Goal: Communication & Community: Answer question/provide support

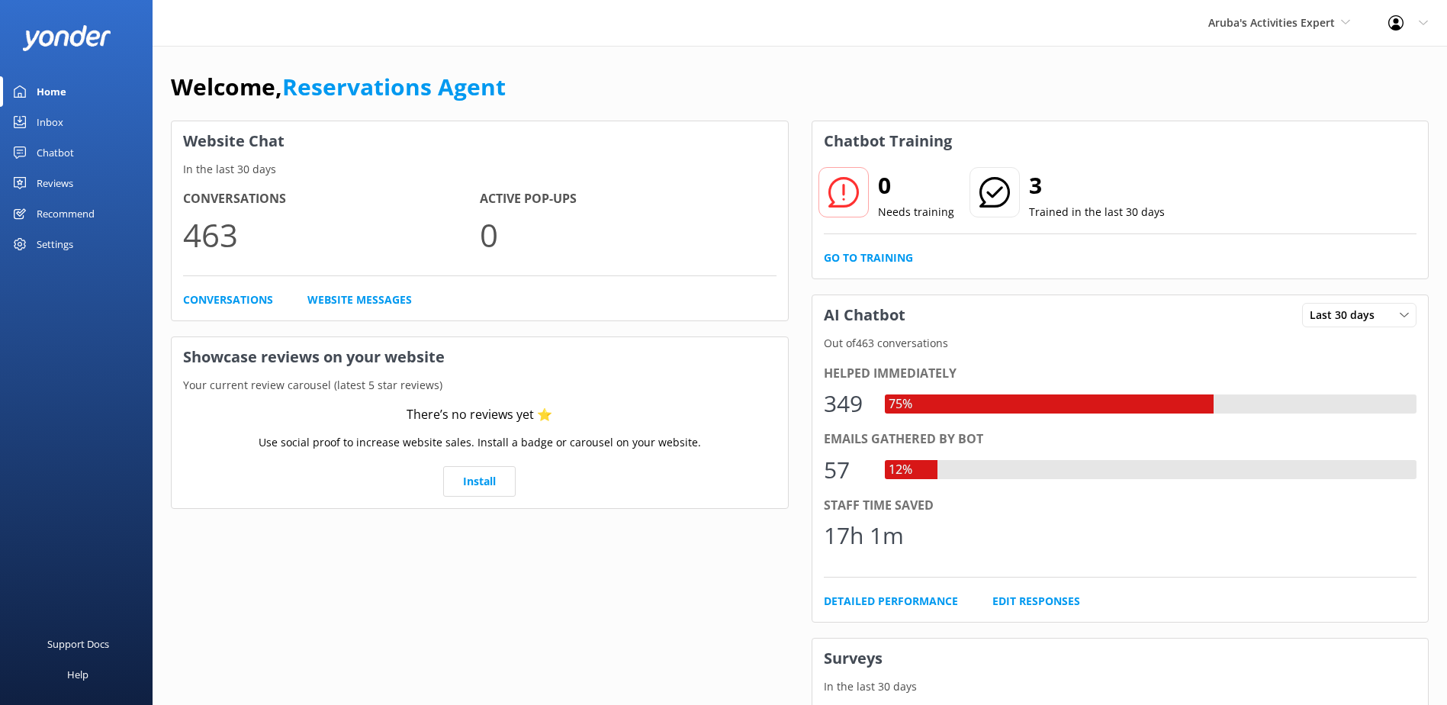
click at [72, 125] on link "Inbox" at bounding box center [76, 122] width 153 height 31
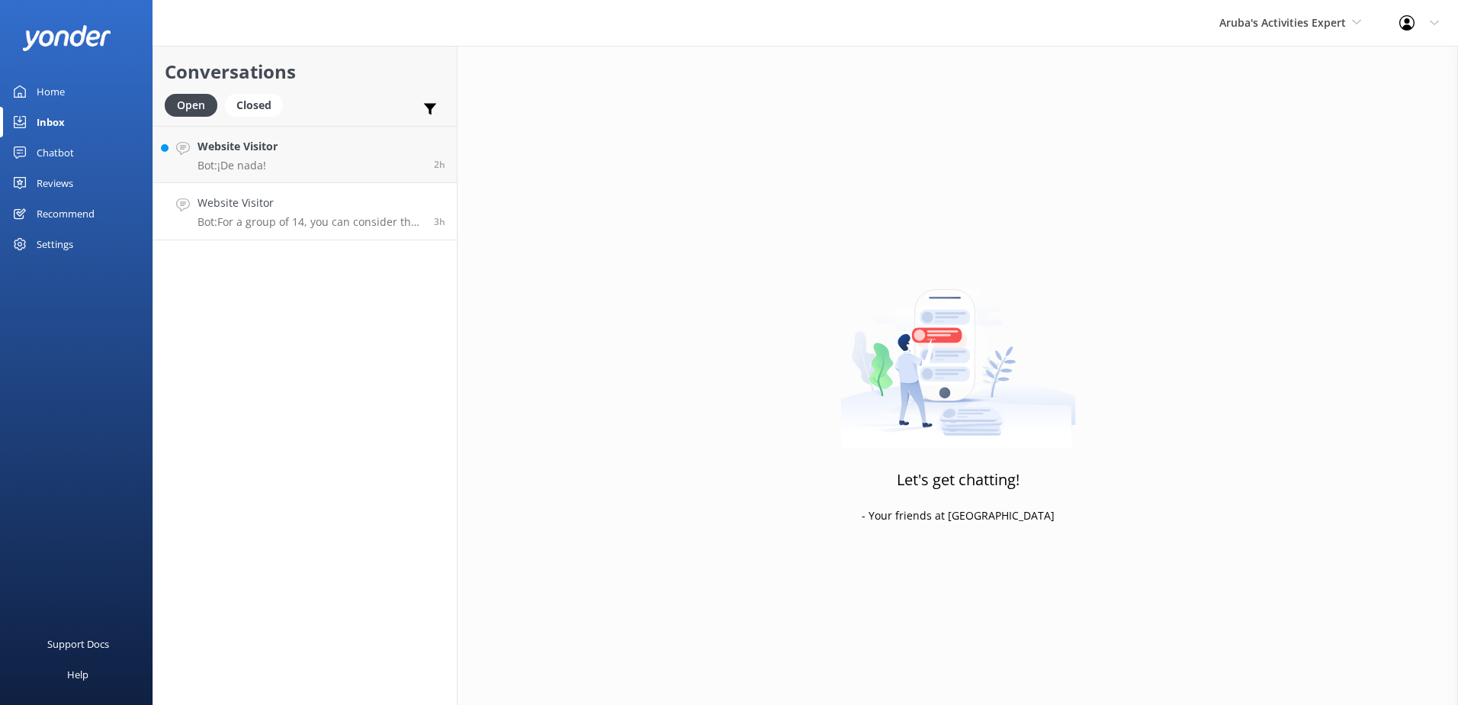
click at [320, 221] on p "Bot: For a group of 14, you can consider the "Coast to Coast" full-day tour opt…" at bounding box center [310, 222] width 225 height 14
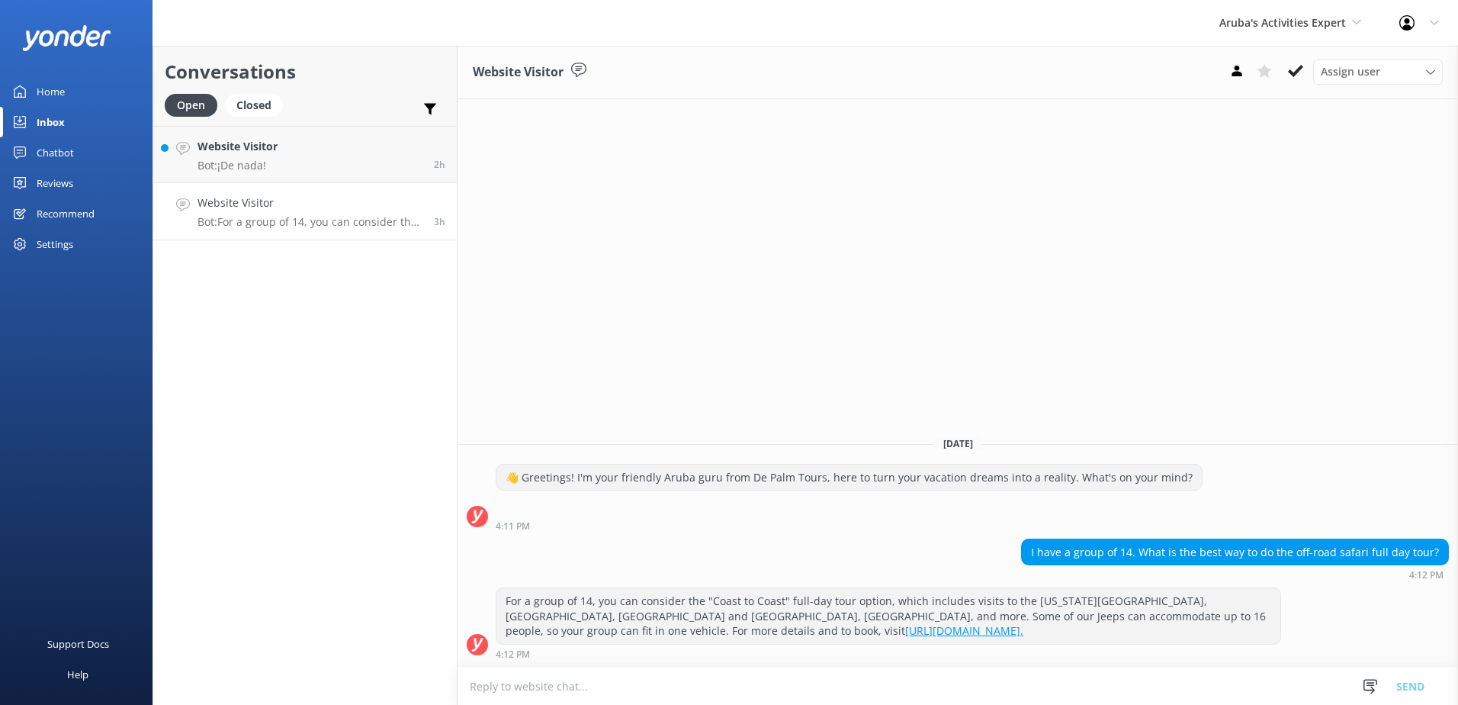
click at [249, 228] on p "Bot: For a group of 14, you can consider the "Coast to Coast" full-day tour opt…" at bounding box center [310, 222] width 225 height 14
click at [367, 207] on h4 "Website Visitor" at bounding box center [310, 203] width 225 height 17
click at [326, 162] on link "Website Visitor Bot: ¡De nada! 2h" at bounding box center [305, 154] width 304 height 57
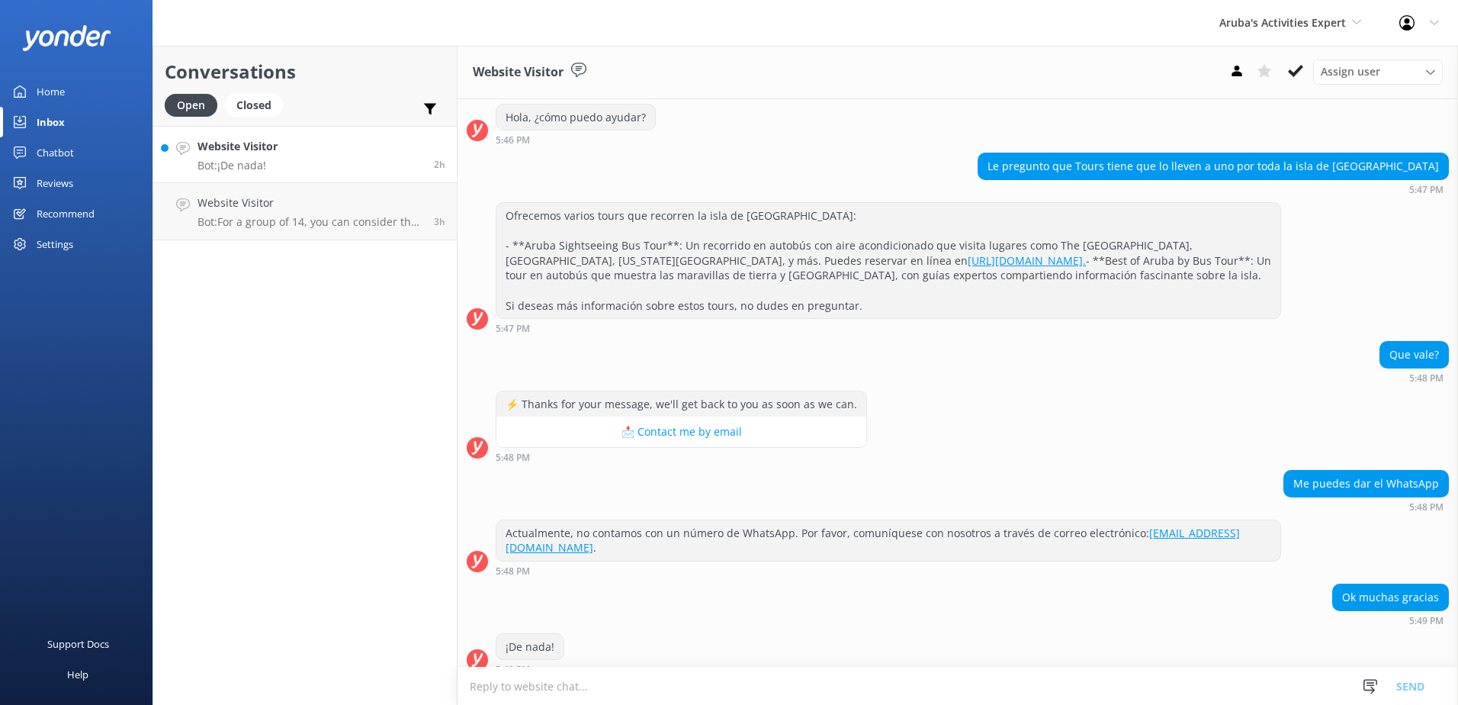
scroll to position [175, 0]
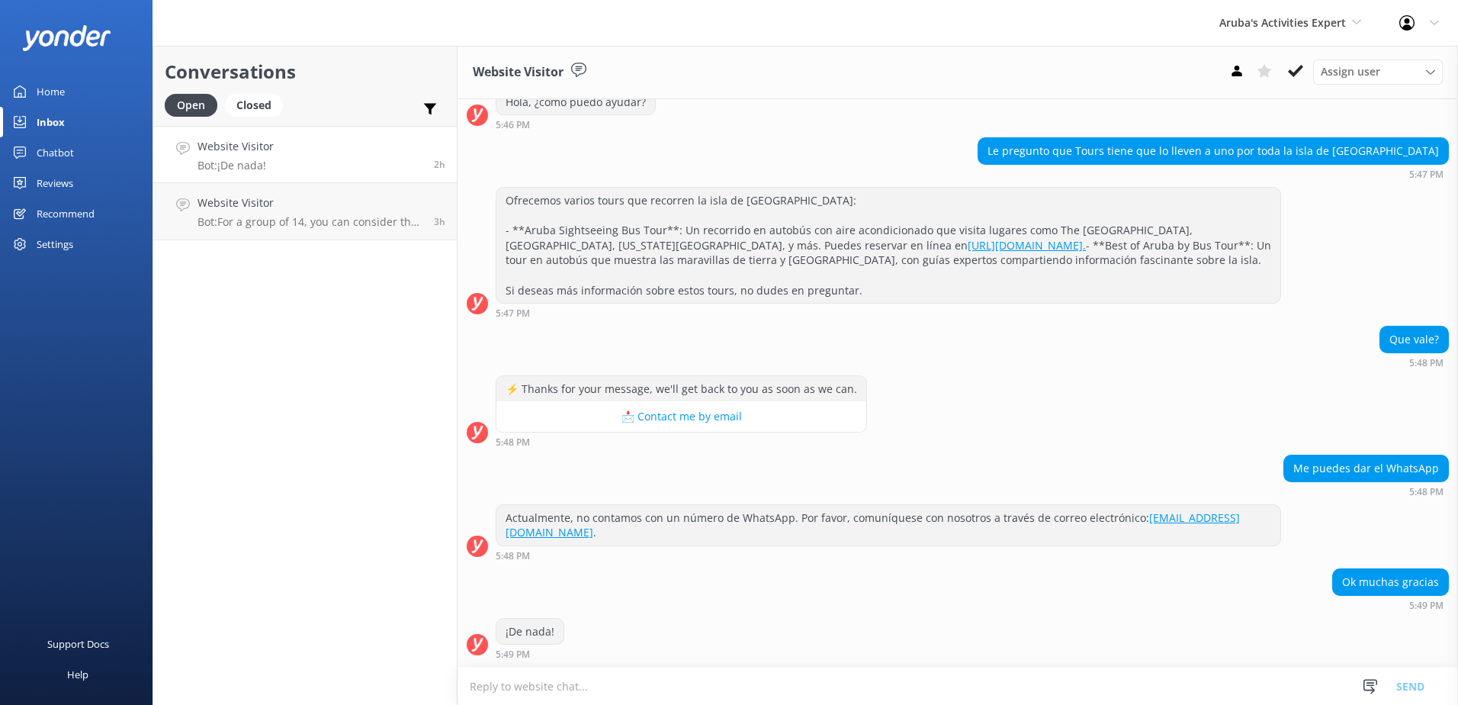
click at [592, 690] on textarea at bounding box center [958, 685] width 1001 height 37
drag, startPoint x: 336, startPoint y: 166, endPoint x: 306, endPoint y: 173, distance: 31.5
click at [306, 173] on link "Website Visitor Bot: ¡De nada! 2h" at bounding box center [305, 154] width 304 height 57
click at [348, 166] on link "Website Visitor Bot: ¡De nada! 2h" at bounding box center [305, 154] width 304 height 57
click at [436, 162] on span "2h" at bounding box center [439, 164] width 11 height 13
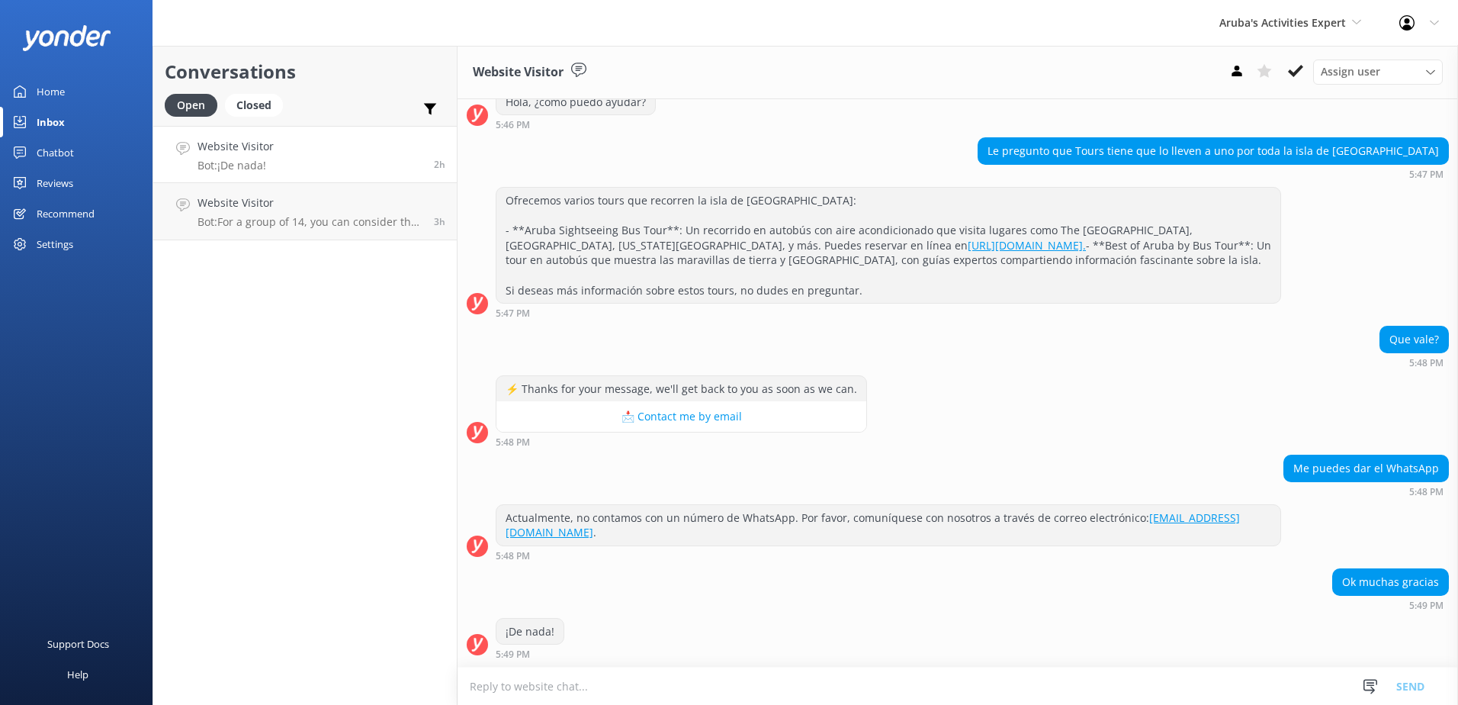
click at [579, 696] on textarea at bounding box center [958, 685] width 1001 height 37
click at [1374, 688] on use at bounding box center [1371, 686] width 14 height 14
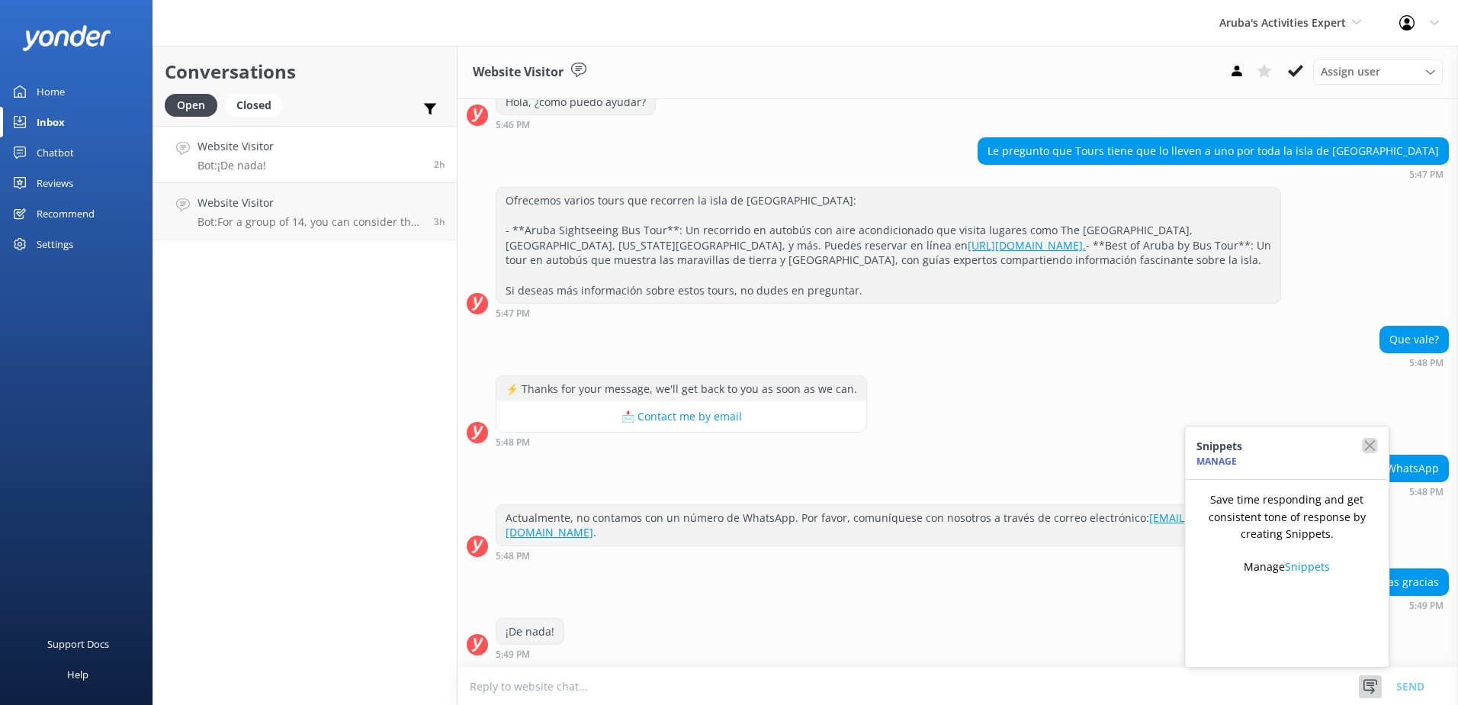
click at [1375, 449] on use "button" at bounding box center [1370, 445] width 11 height 11
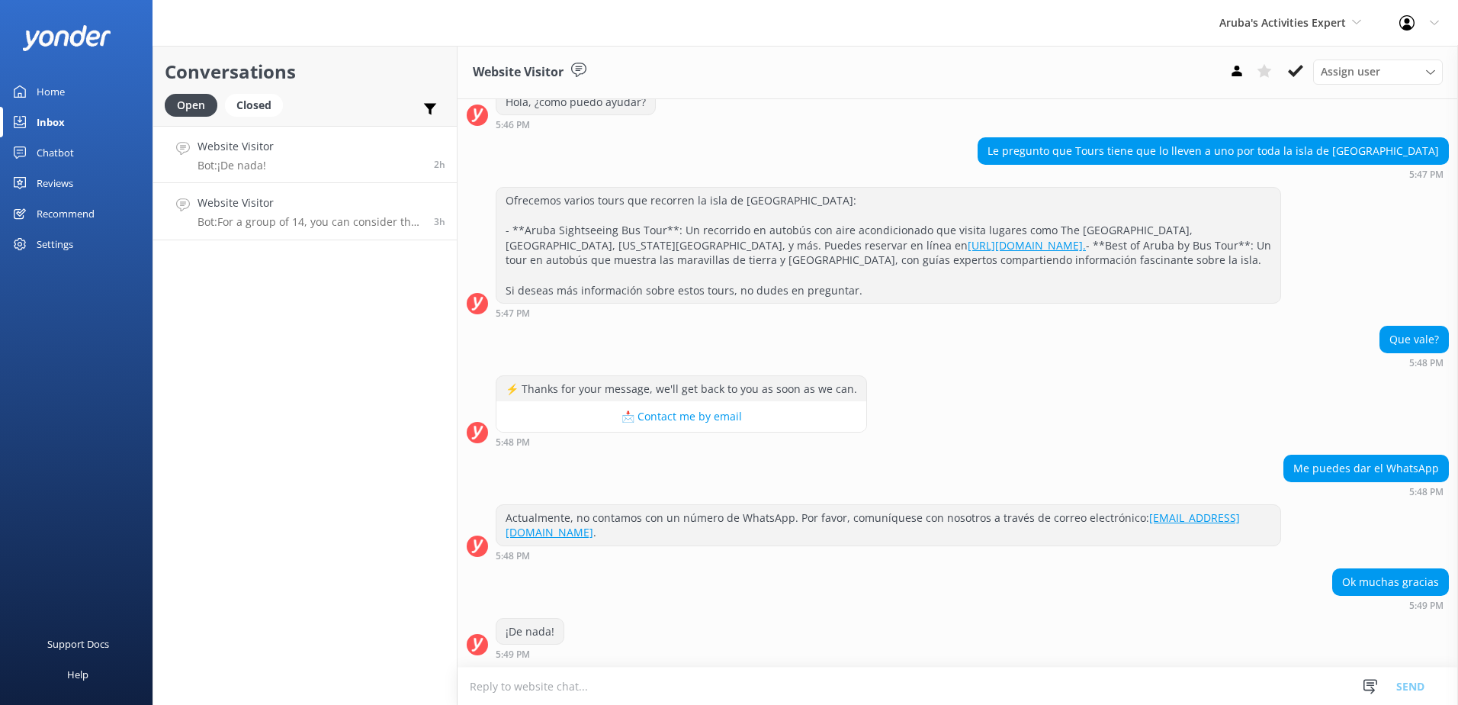
click at [294, 225] on p "Bot: For a group of 14, you can consider the "Coast to Coast" full-day tour opt…" at bounding box center [310, 222] width 225 height 14
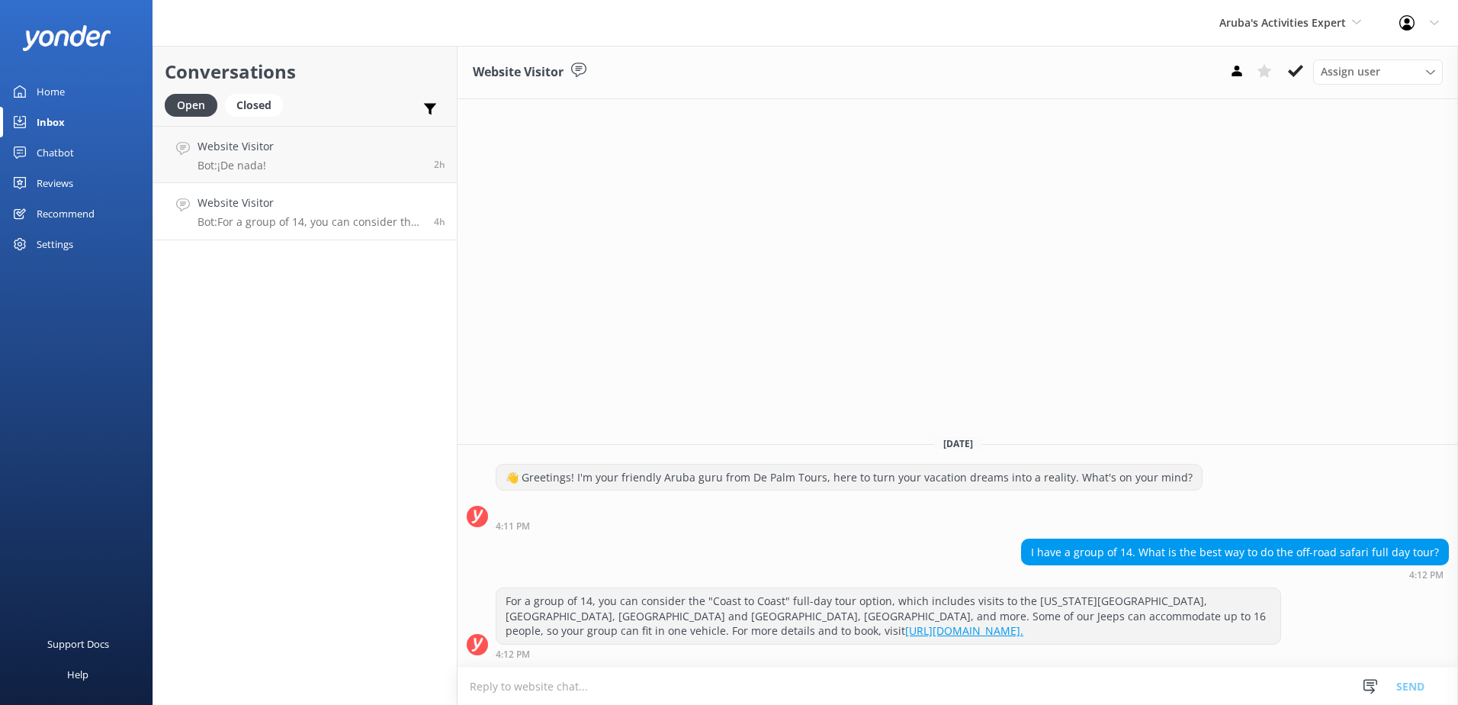
click at [71, 92] on link "Home" at bounding box center [76, 91] width 153 height 31
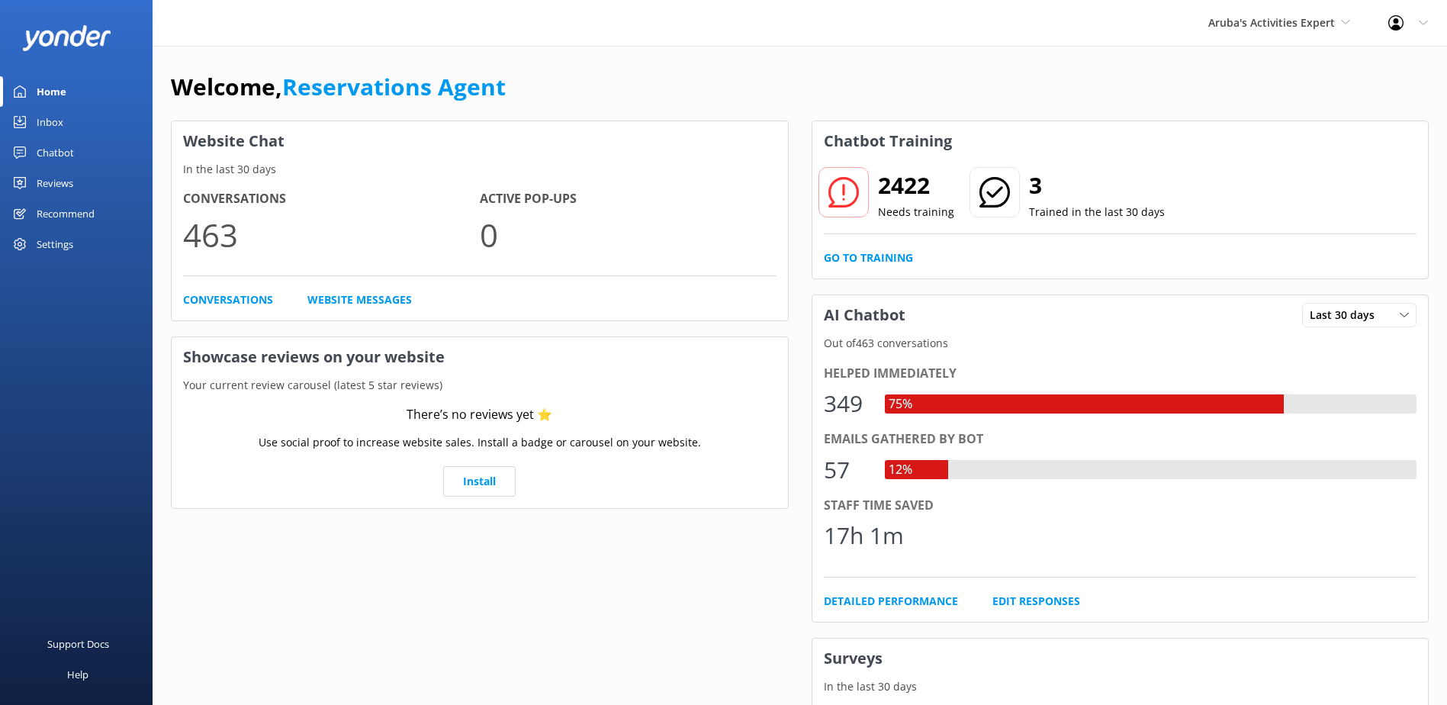
click at [54, 126] on div "Inbox" at bounding box center [50, 122] width 27 height 31
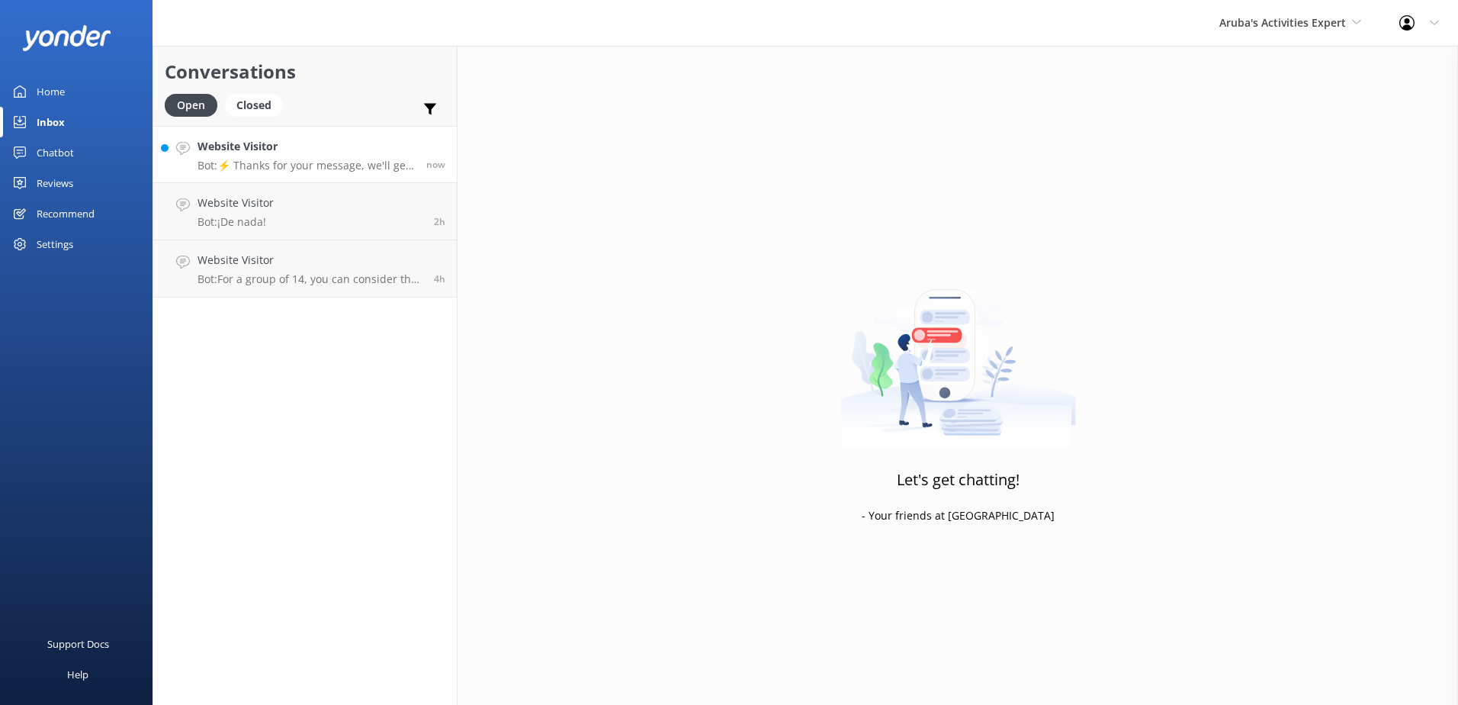
click at [233, 157] on div "Website Visitor Bot: ⚡ Thanks for your message, we'll get back to you as soon a…" at bounding box center [306, 154] width 217 height 33
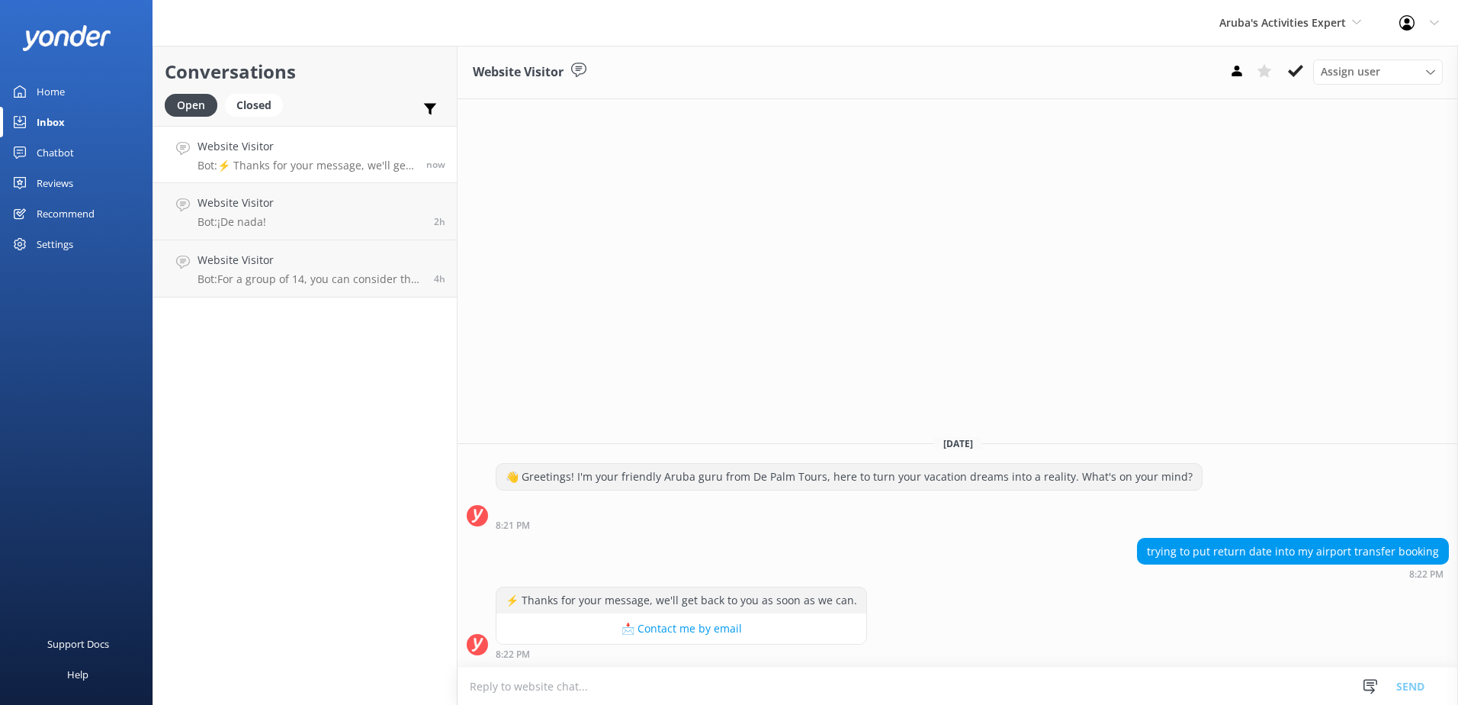
click at [690, 699] on textarea at bounding box center [958, 685] width 1001 height 37
click at [690, 693] on textarea at bounding box center [958, 685] width 1001 height 37
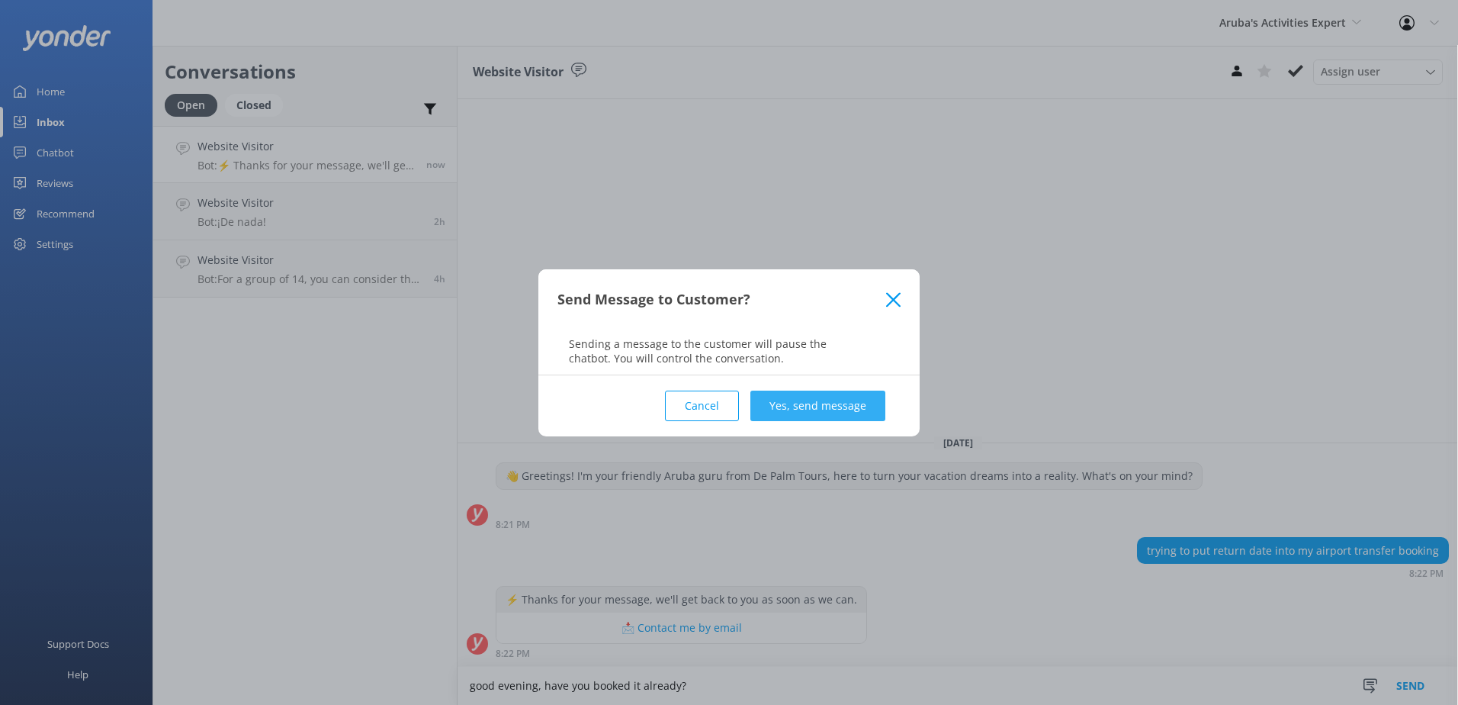
type textarea "good evening, have you booked it already?"
click at [873, 401] on button "Yes, send message" at bounding box center [818, 406] width 135 height 31
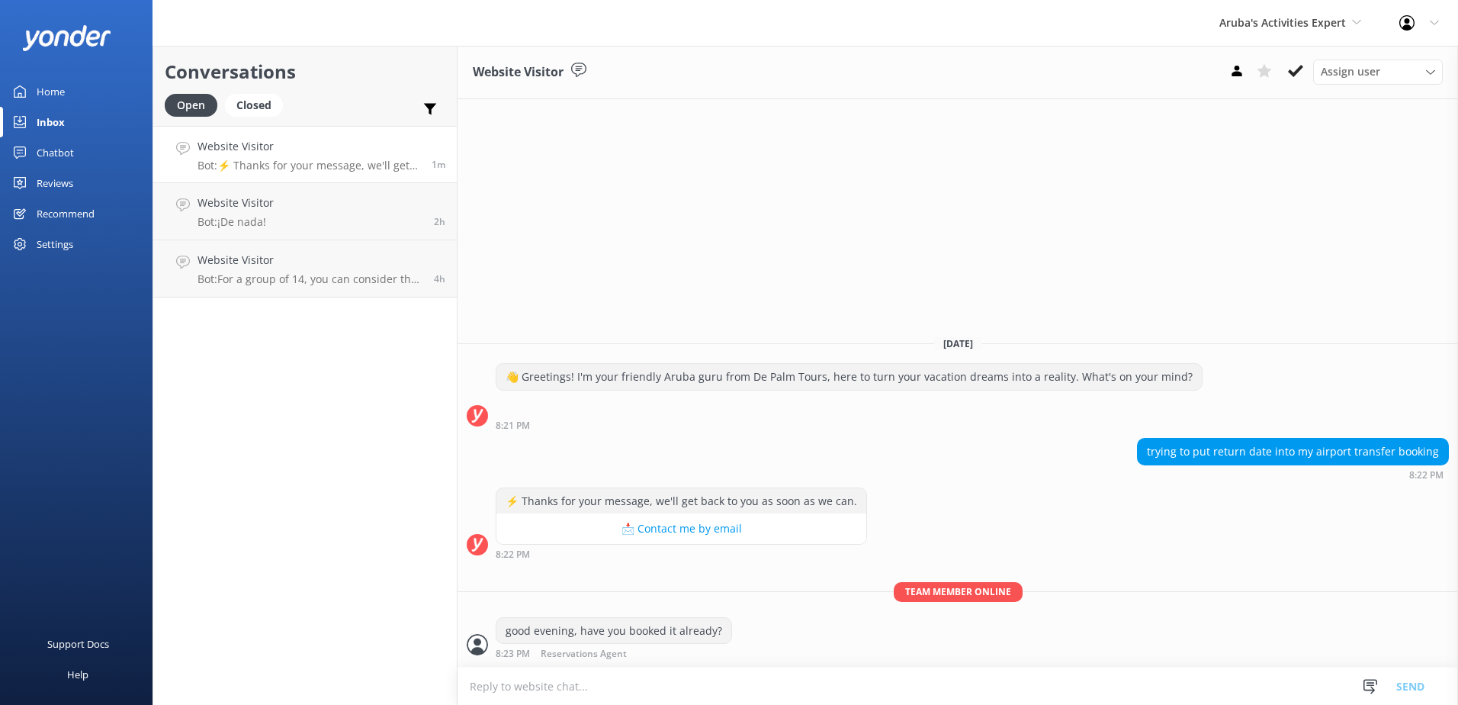
click at [75, 158] on link "Chatbot" at bounding box center [76, 152] width 153 height 31
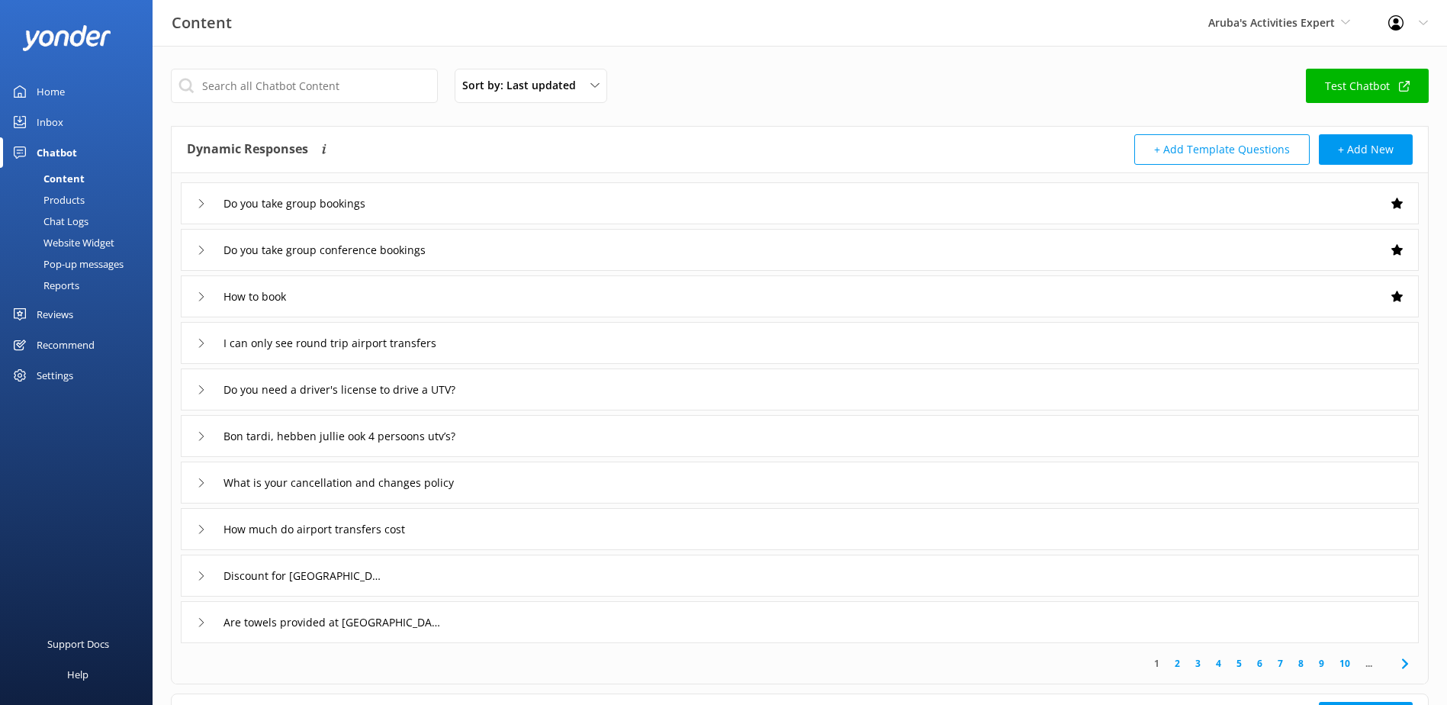
click at [57, 122] on div "Inbox" at bounding box center [50, 122] width 27 height 31
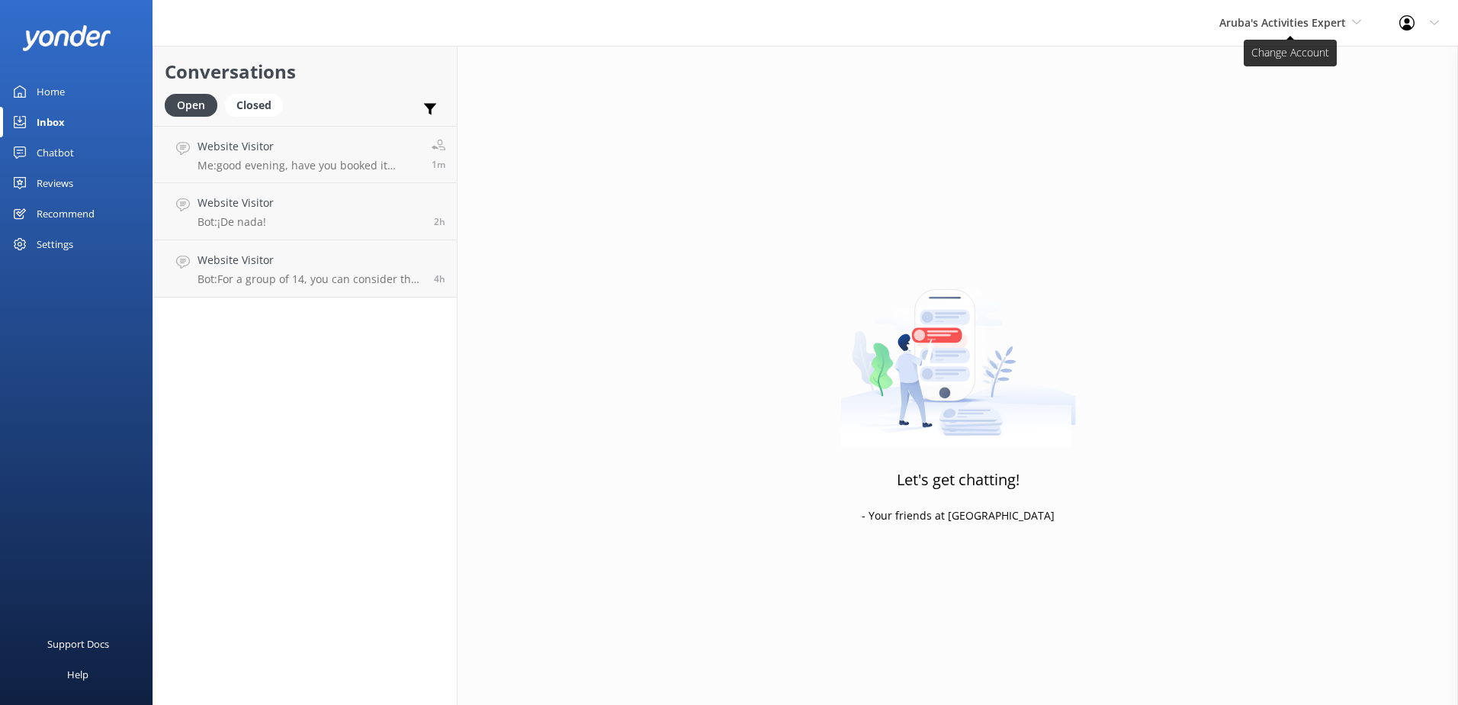
click at [1354, 24] on icon at bounding box center [1356, 22] width 9 height 9
click at [1262, 139] on link "The Captain" at bounding box center [1277, 137] width 153 height 37
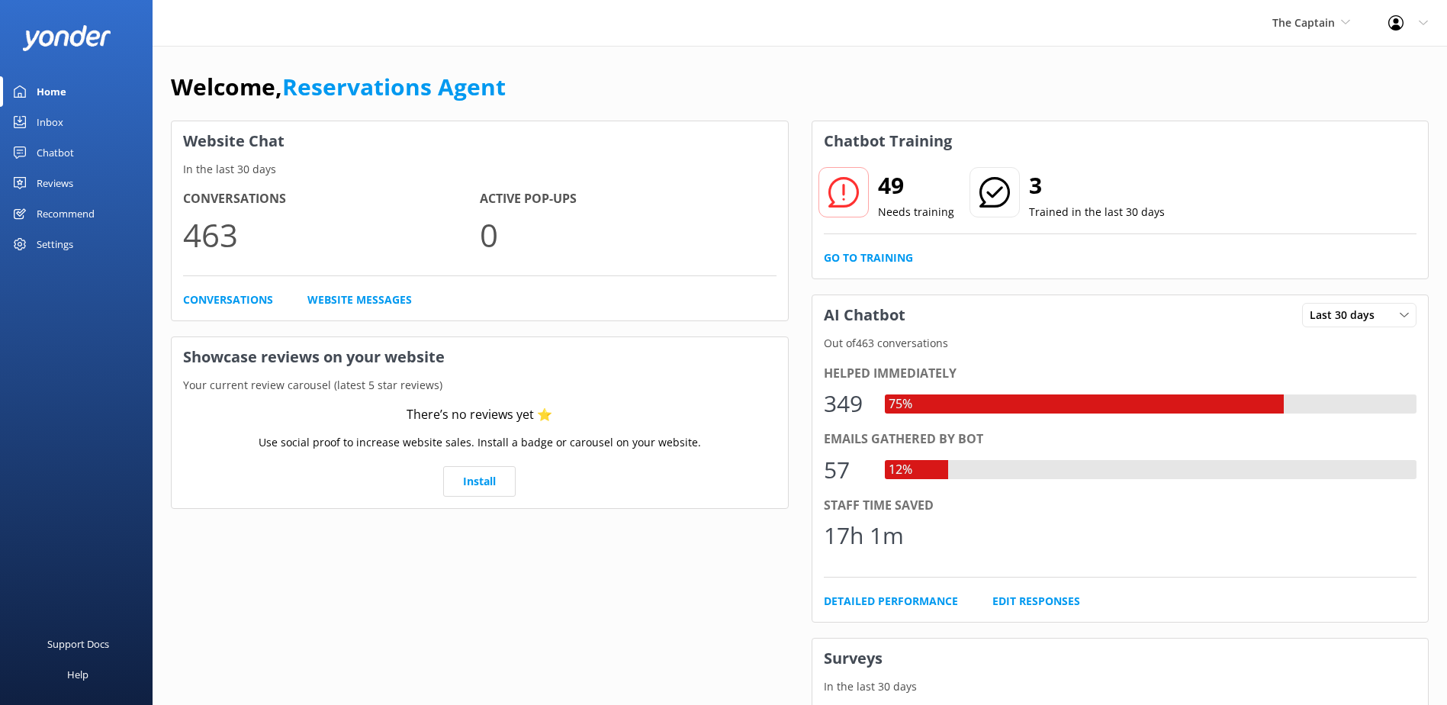
click at [59, 121] on div "Inbox" at bounding box center [50, 122] width 27 height 31
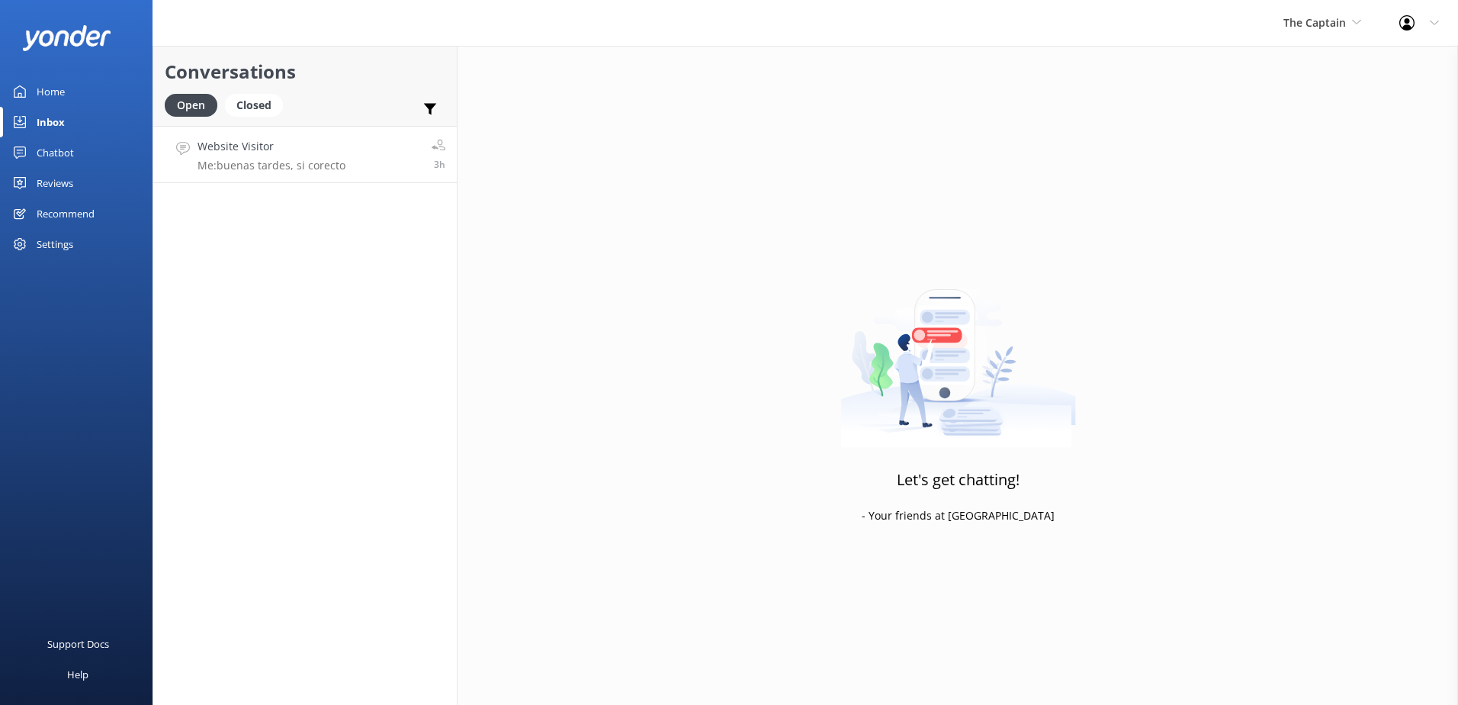
click at [279, 159] on p "Me: buenas tardes, si corecto" at bounding box center [272, 166] width 148 height 14
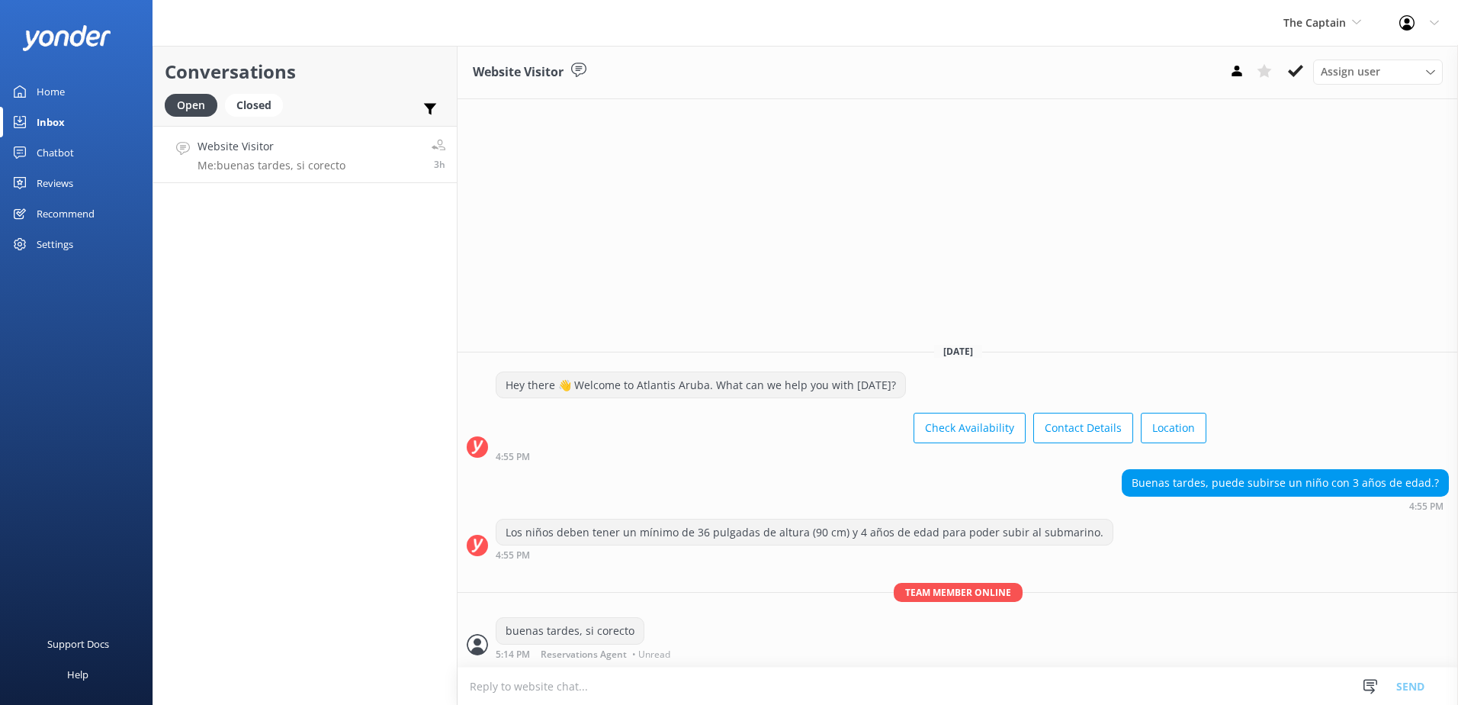
click at [436, 150] on icon at bounding box center [439, 145] width 14 height 14
click at [232, 149] on h4 "Website Visitor" at bounding box center [272, 146] width 148 height 17
